Goal: Task Accomplishment & Management: Manage account settings

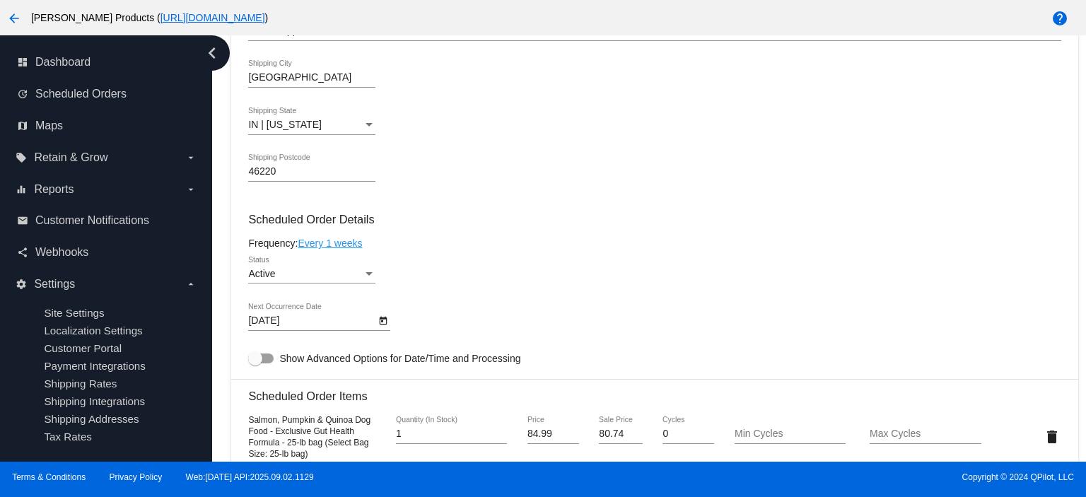
scroll to position [566, 0]
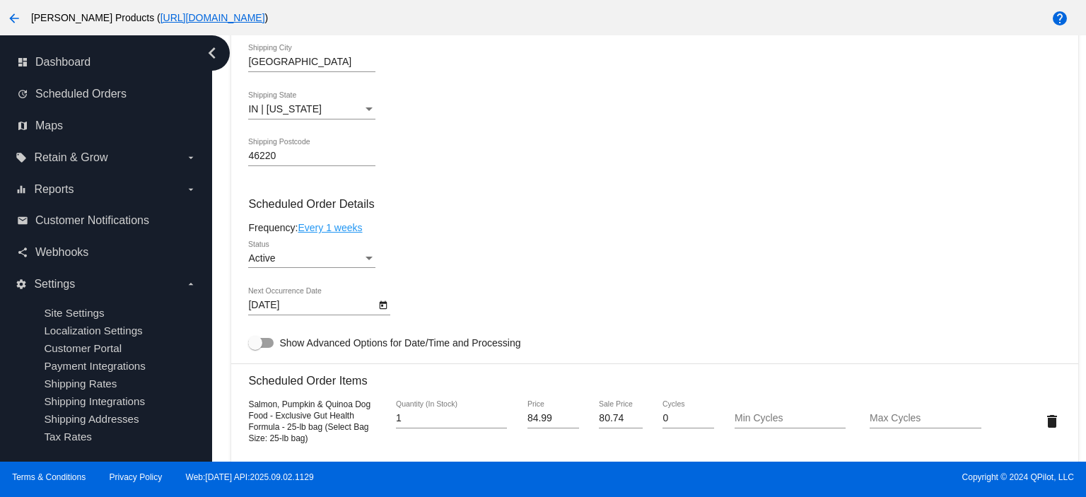
click at [325, 230] on link "Every 1 weeks" at bounding box center [330, 227] width 64 height 11
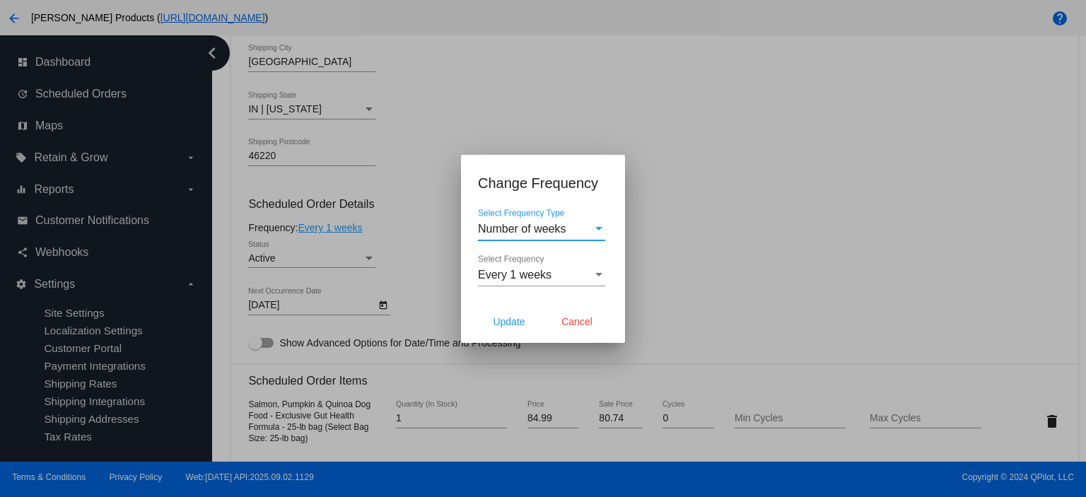
click at [519, 231] on span "Number of weeks" at bounding box center [522, 229] width 88 height 12
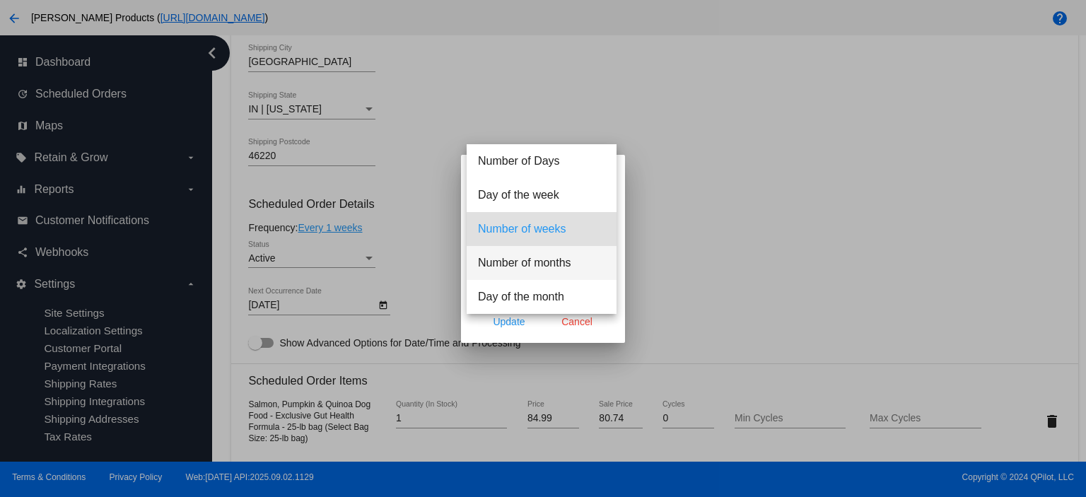
click at [526, 262] on span "Number of months" at bounding box center [541, 263] width 127 height 34
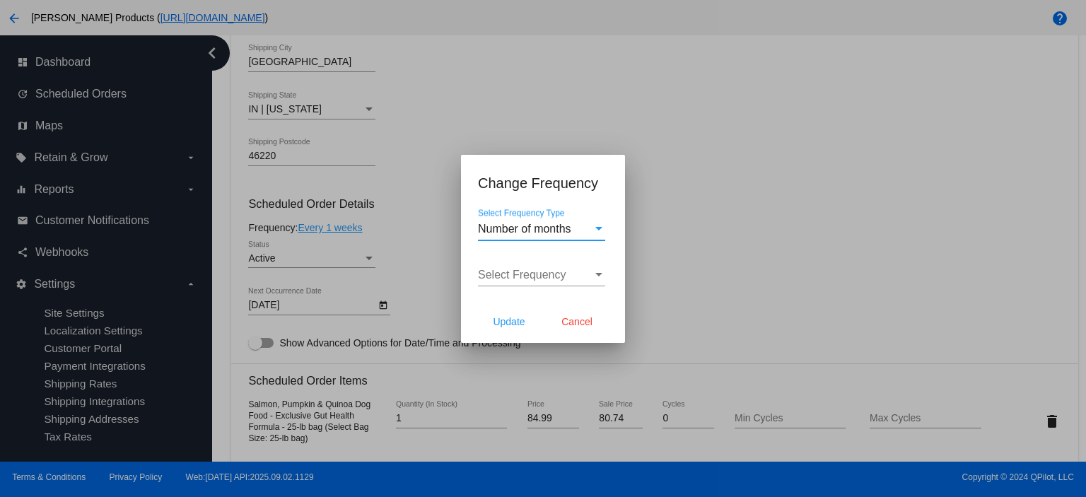
click at [521, 272] on span "Select Frequency" at bounding box center [522, 275] width 88 height 12
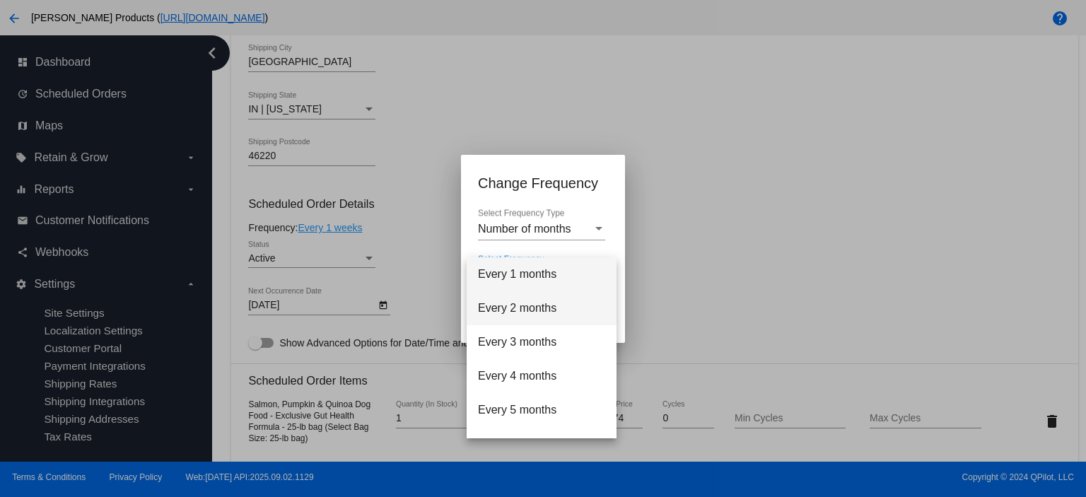
click at [519, 305] on span "Every 2 months" at bounding box center [541, 308] width 127 height 34
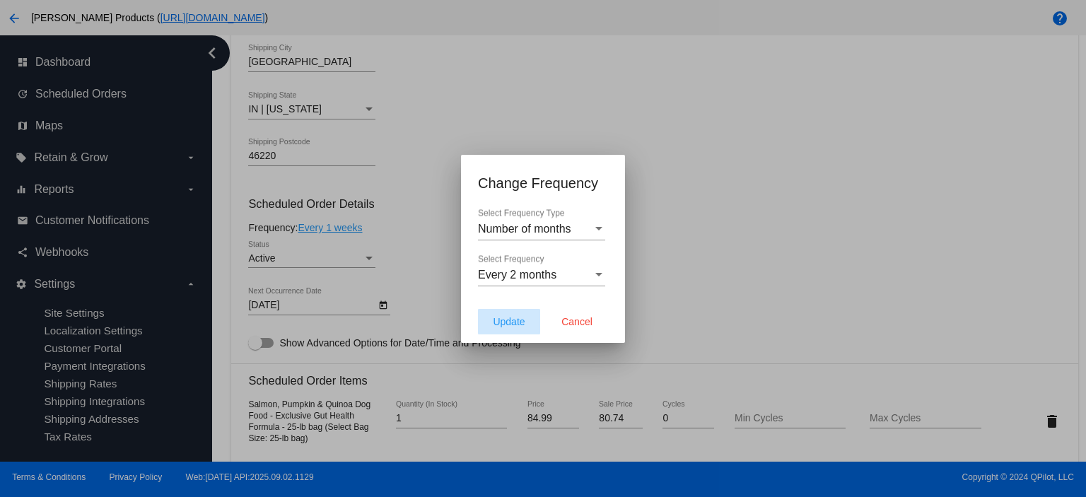
click at [518, 327] on span "Update" at bounding box center [509, 321] width 32 height 11
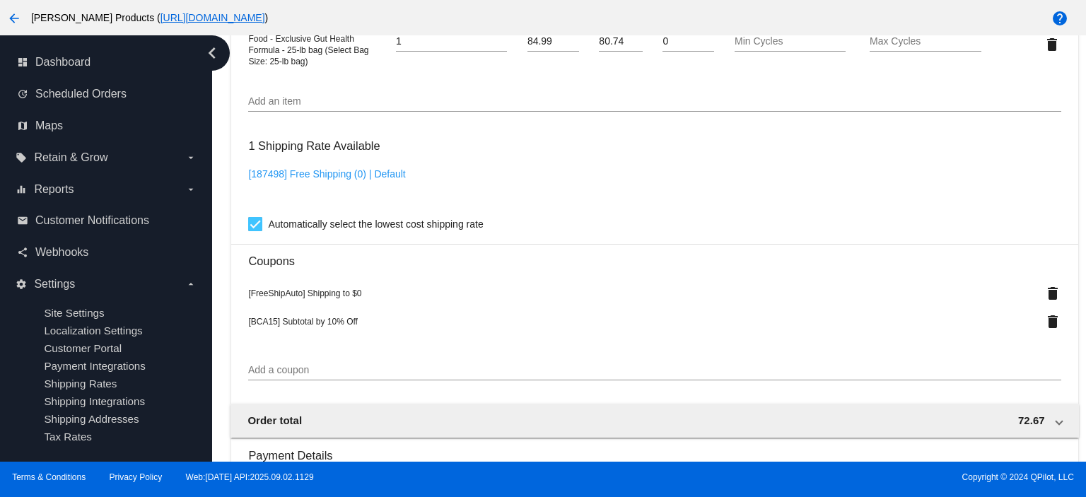
type input "[DATE]"
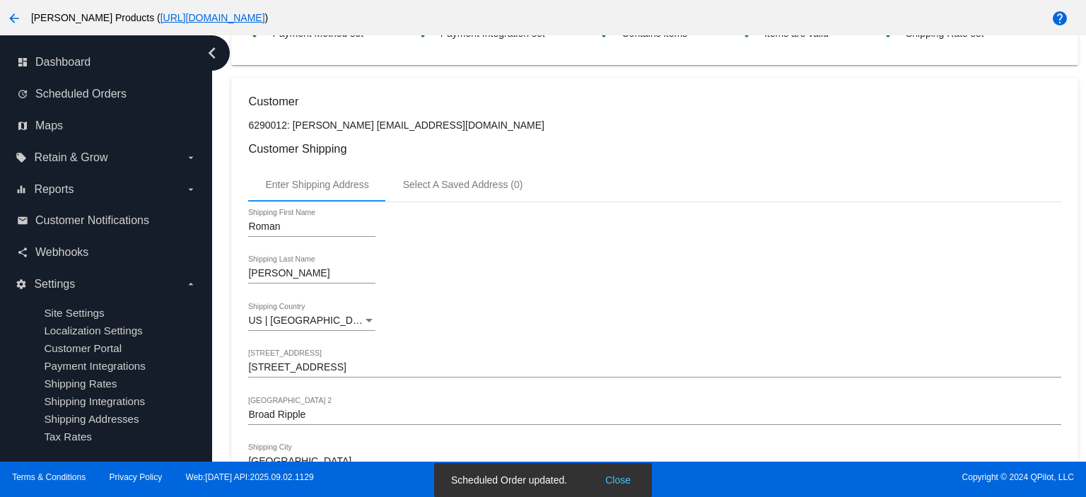
scroll to position [0, 0]
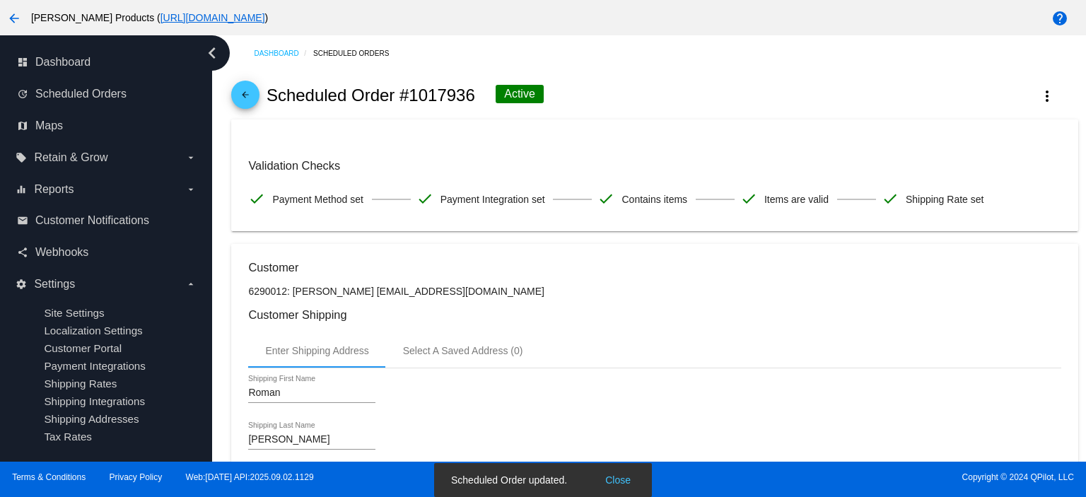
click at [252, 93] on mat-icon "arrow_back" at bounding box center [245, 98] width 17 height 17
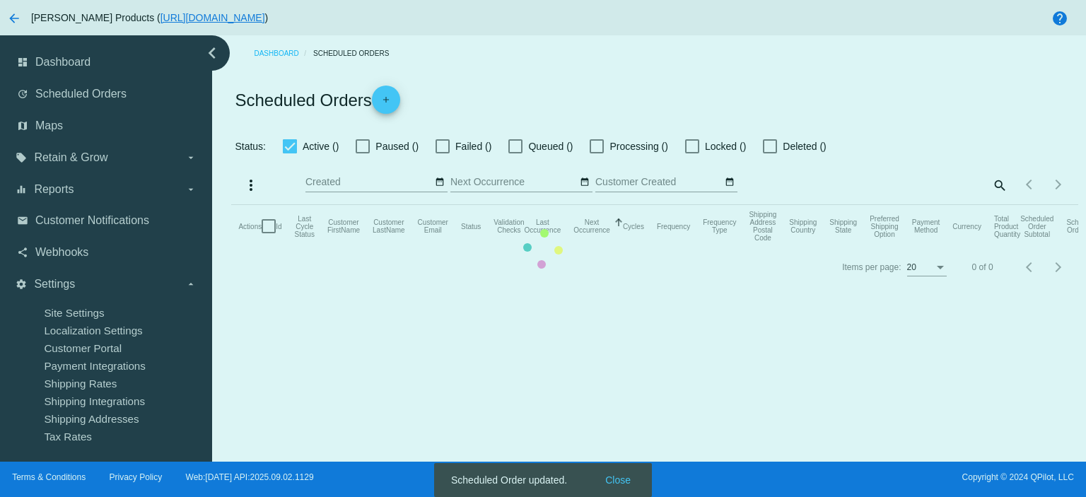
checkbox input "true"
